Goal: Task Accomplishment & Management: Complete application form

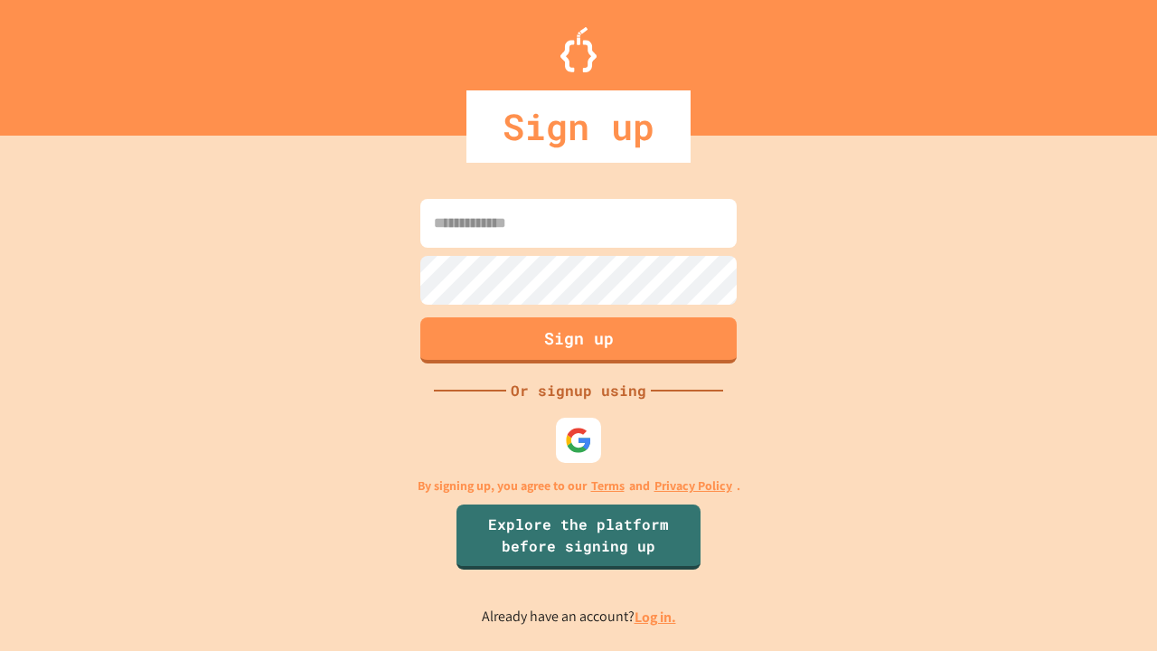
click at [657, 617] on link "Log in." at bounding box center [656, 617] width 42 height 19
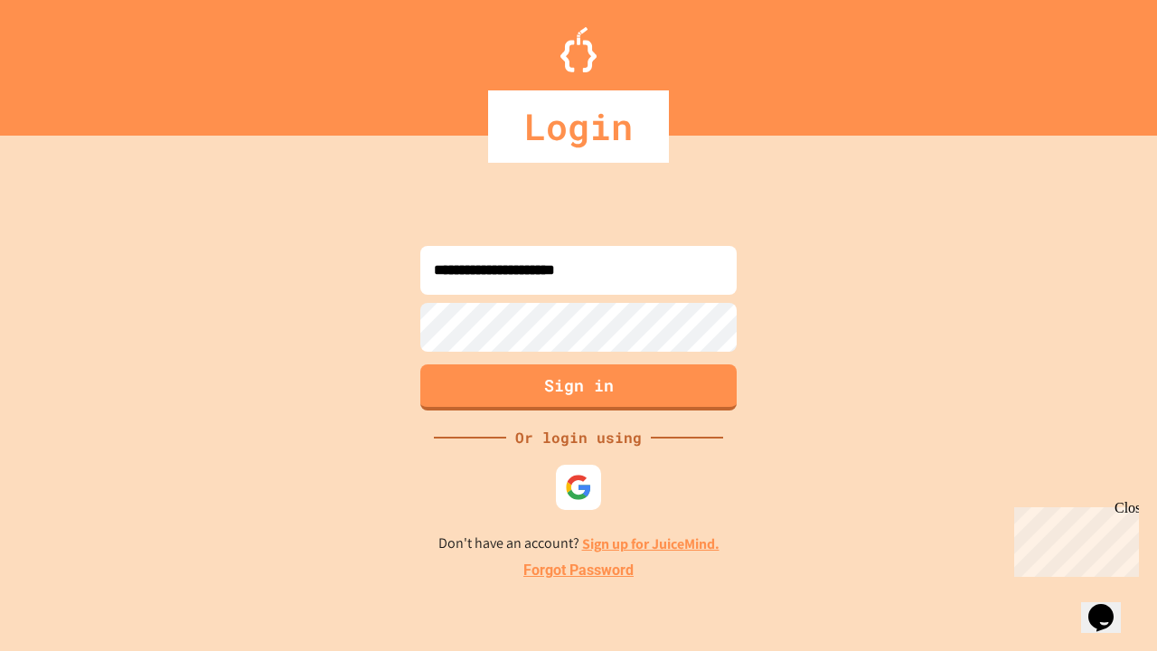
type input "**********"
